Goal: Register for event/course

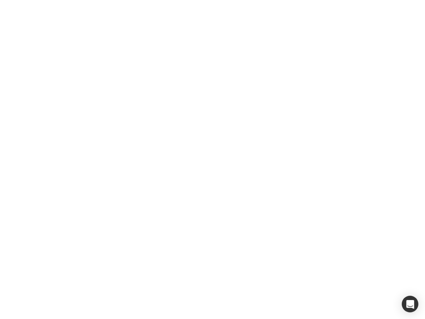
click at [212, 159] on div at bounding box center [212, 159] width 425 height 319
click at [410, 304] on div "button" at bounding box center [410, 303] width 17 height 17
